Goal: Navigation & Orientation: Find specific page/section

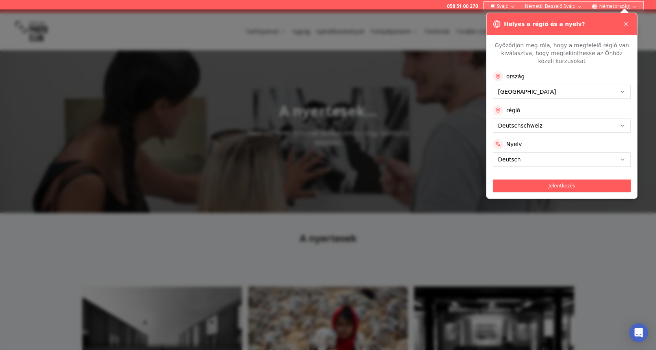
click at [628, 24] on icon at bounding box center [626, 24] width 6 height 6
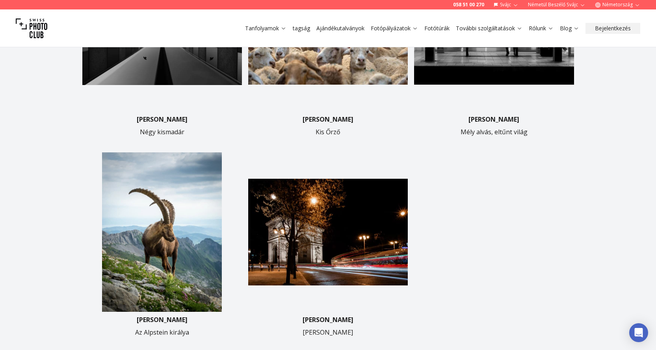
scroll to position [394, 0]
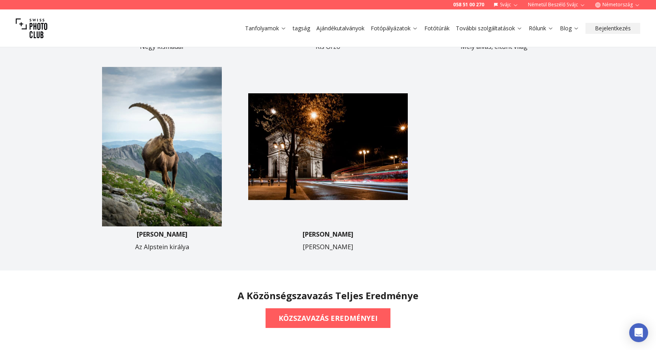
click at [166, 158] on img at bounding box center [162, 147] width 160 height 160
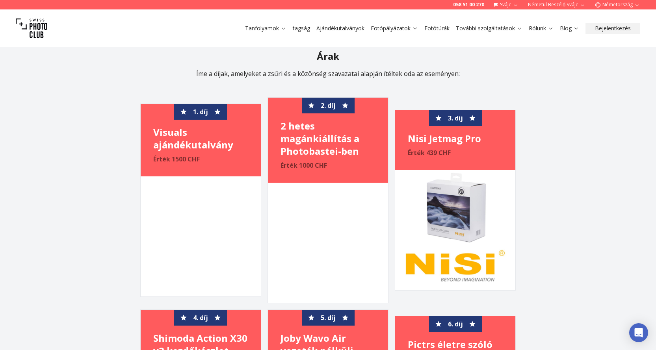
scroll to position [867, 0]
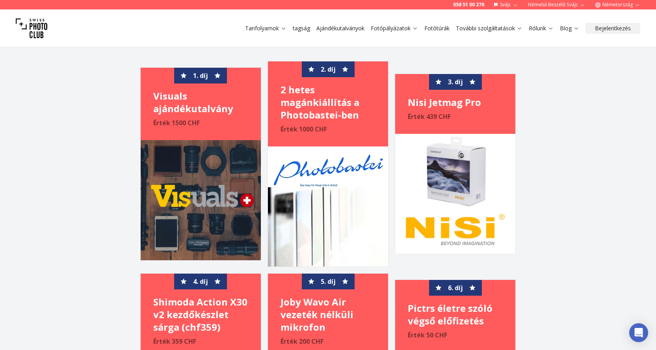
click at [218, 198] on img at bounding box center [201, 200] width 120 height 120
click at [357, 188] on img at bounding box center [328, 207] width 120 height 120
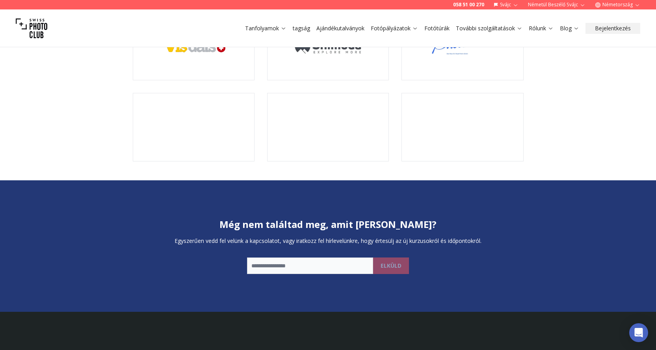
scroll to position [1615, 0]
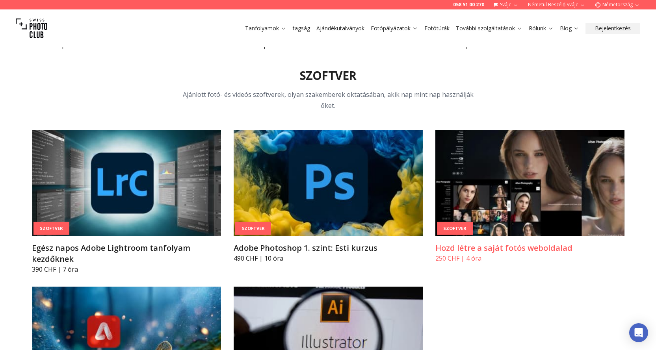
scroll to position [2630, 0]
